Goal: Book appointment/travel/reservation

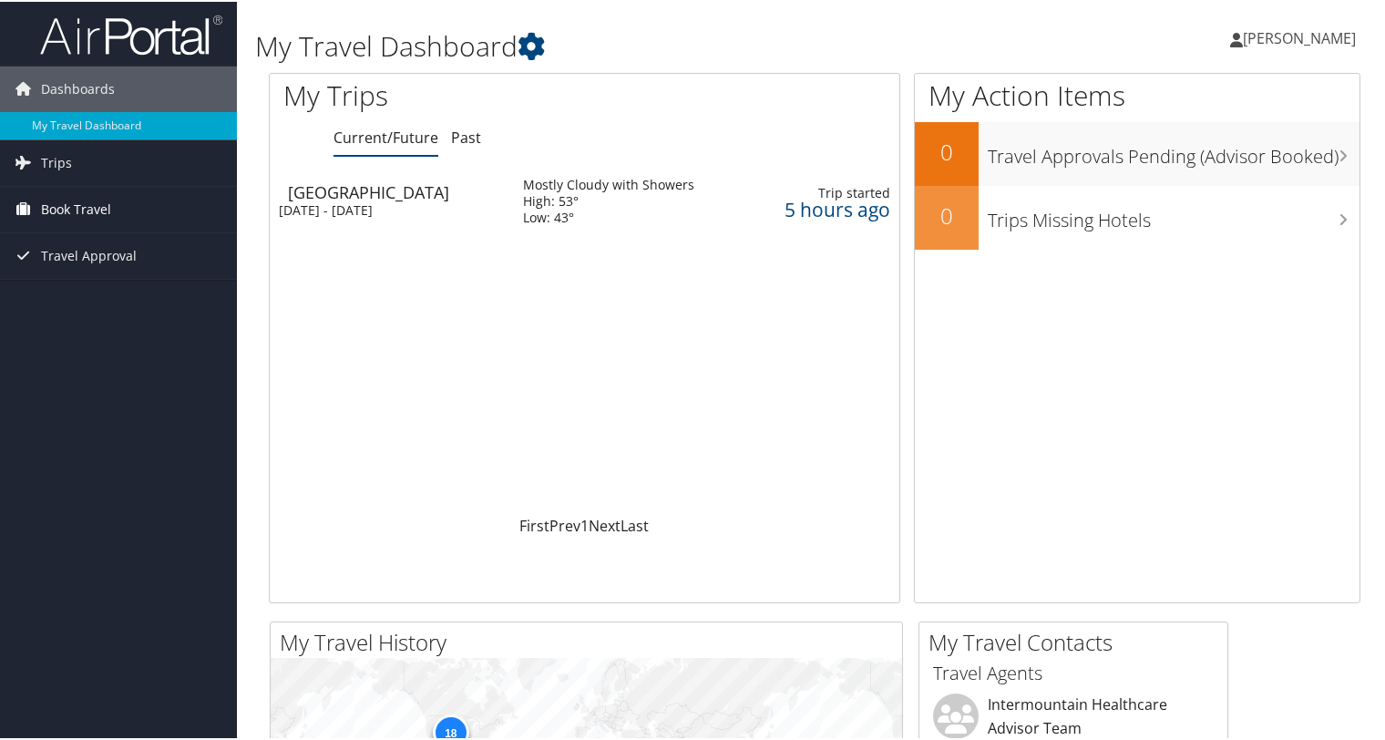
drag, startPoint x: 53, startPoint y: 213, endPoint x: 62, endPoint y: 201, distance: 14.9
click at [62, 201] on span "Book Travel" at bounding box center [76, 208] width 70 height 46
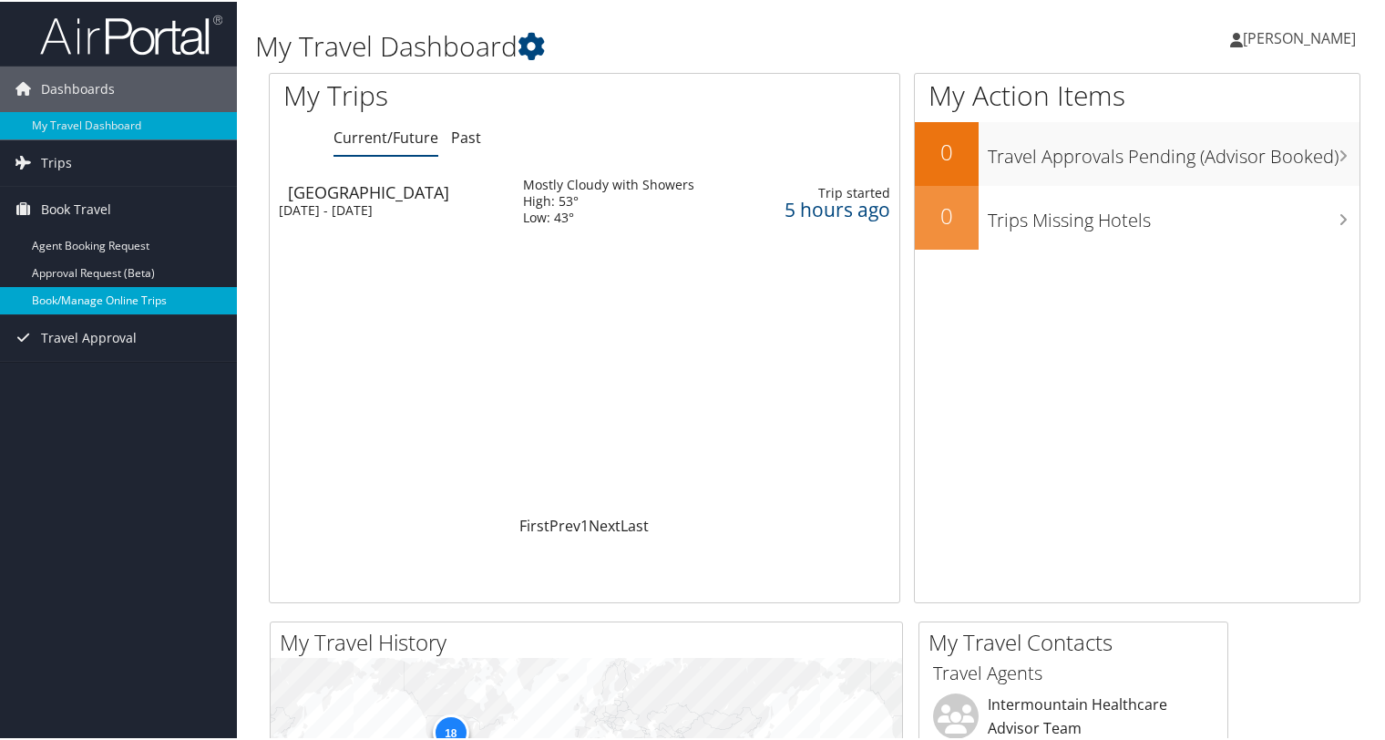
click at [92, 296] on link "Book/Manage Online Trips" at bounding box center [118, 298] width 237 height 27
click at [89, 211] on span "Book Travel" at bounding box center [76, 208] width 70 height 46
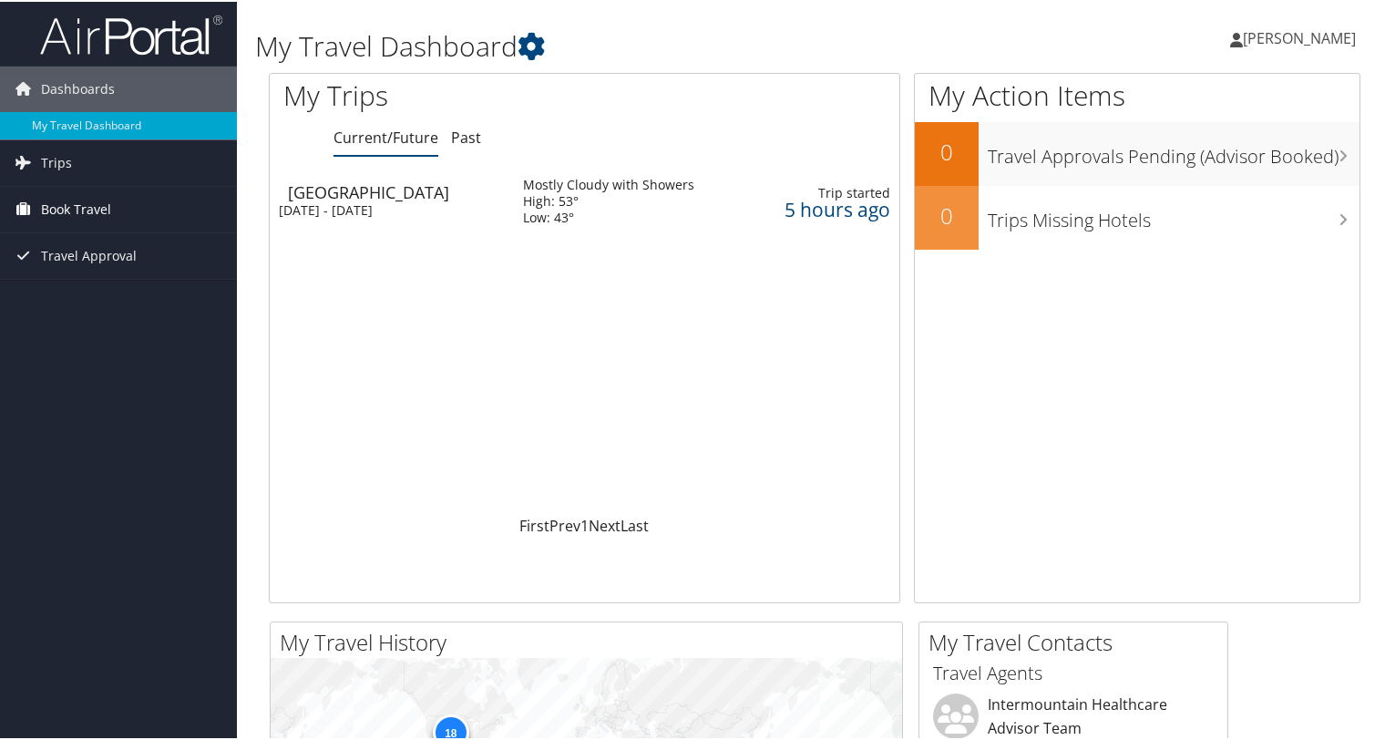
click at [89, 211] on span "Book Travel" at bounding box center [76, 208] width 70 height 46
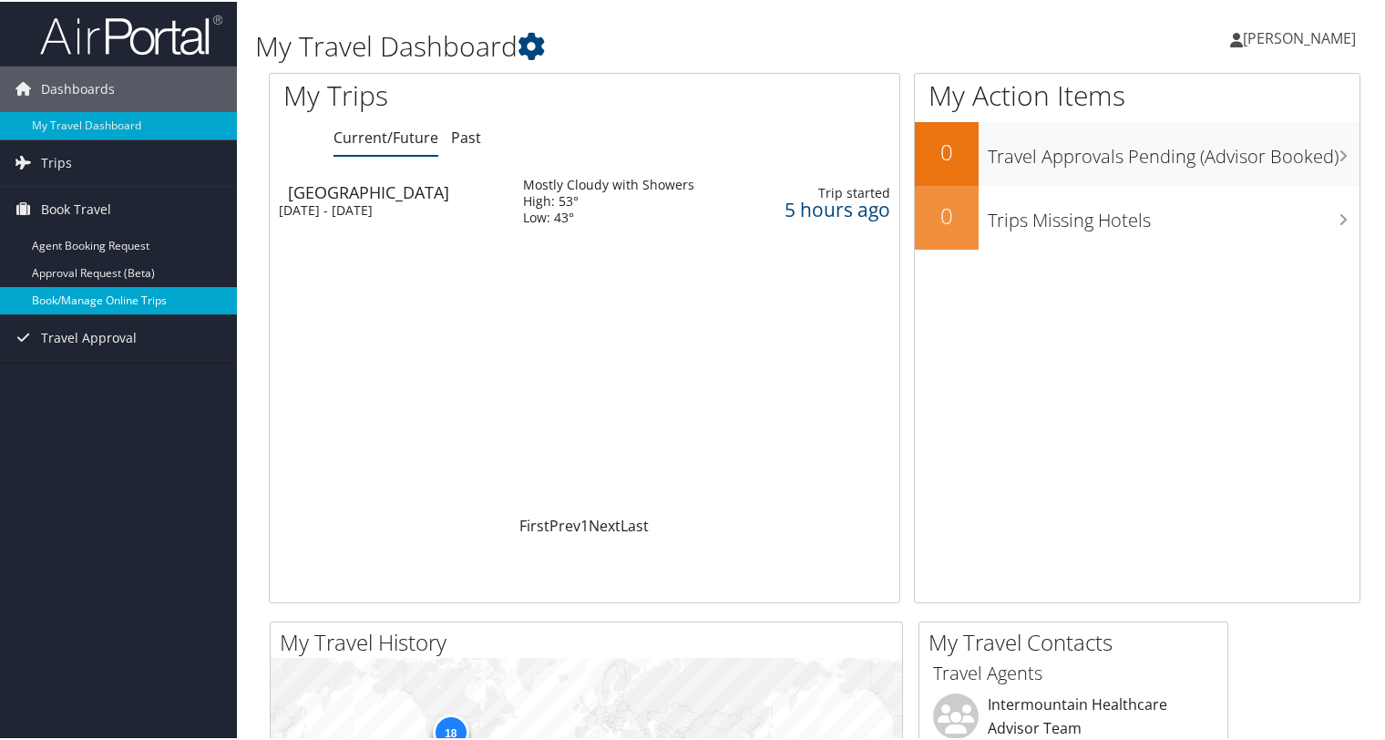
click at [120, 300] on link "Book/Manage Online Trips" at bounding box center [118, 298] width 237 height 27
click at [153, 304] on link "Book/Manage Online Trips" at bounding box center [118, 298] width 237 height 27
